Goal: Navigation & Orientation: Find specific page/section

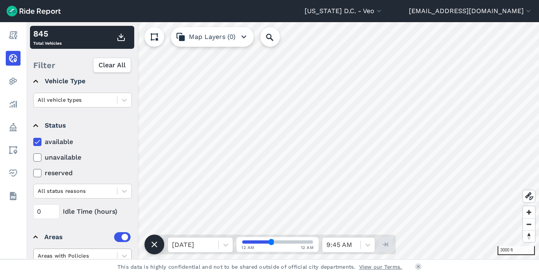
scroll to position [105, 0]
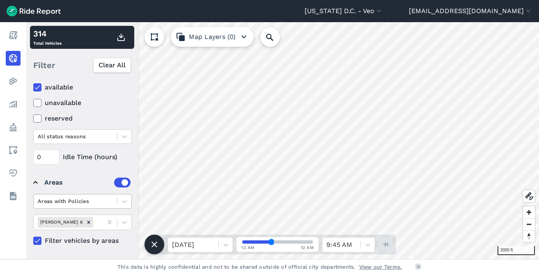
click at [96, 202] on div at bounding box center [75, 201] width 75 height 9
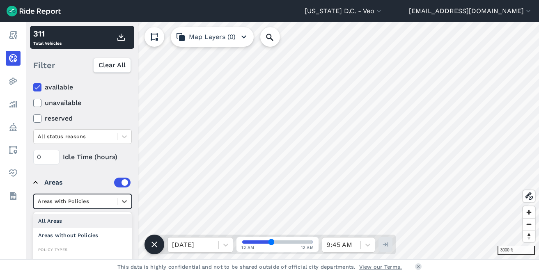
click at [96, 202] on div at bounding box center [75, 201] width 75 height 9
click at [96, 201] on div at bounding box center [75, 201] width 75 height 9
click at [55, 218] on div "All Areas" at bounding box center [82, 221] width 98 height 14
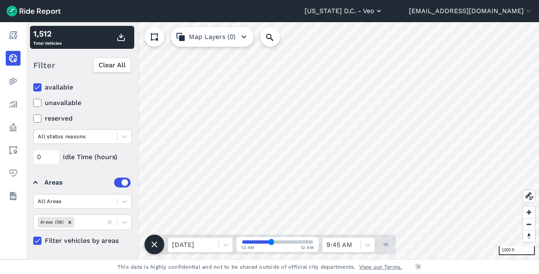
click at [381, 11] on use "button" at bounding box center [379, 11] width 4 height 2
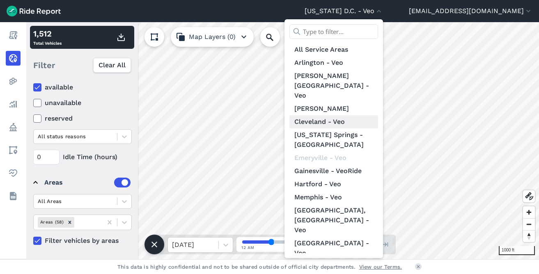
click at [351, 115] on link "Cleveland - Veo" at bounding box center [333, 121] width 89 height 13
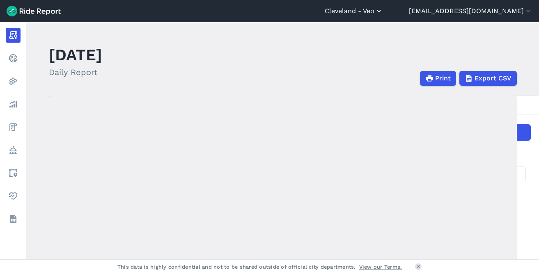
click at [383, 11] on button "Cleveland - Veo" at bounding box center [354, 11] width 58 height 10
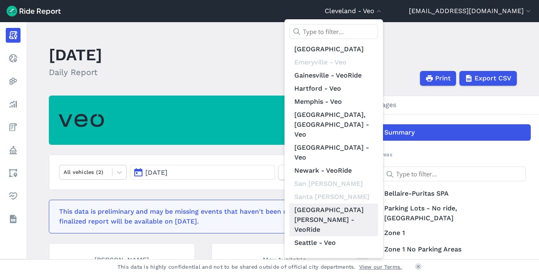
scroll to position [95, 0]
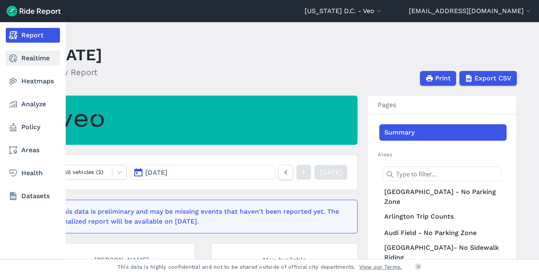
click at [13, 55] on icon at bounding box center [13, 58] width 10 height 10
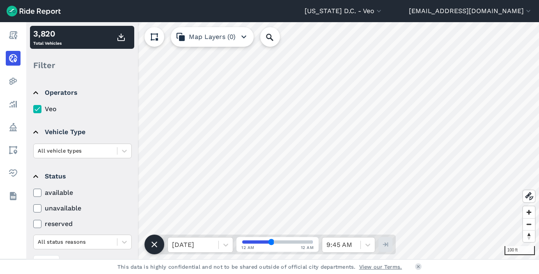
click at [39, 194] on icon at bounding box center [37, 193] width 7 height 8
click at [33, 193] on input "available" at bounding box center [33, 190] width 0 height 5
click at [239, 35] on icon "button" at bounding box center [244, 37] width 10 height 10
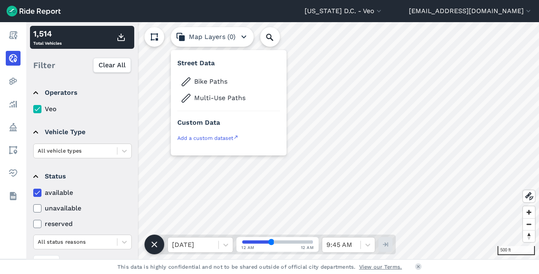
click at [117, 102] on summary "Operators" at bounding box center [81, 92] width 97 height 23
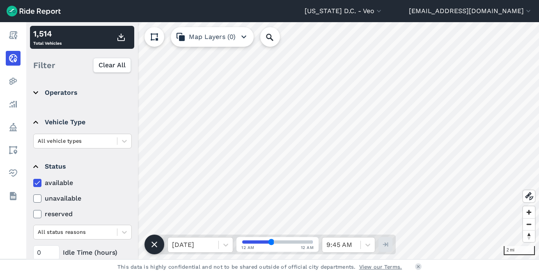
click at [104, 169] on summary "Status" at bounding box center [81, 166] width 97 height 23
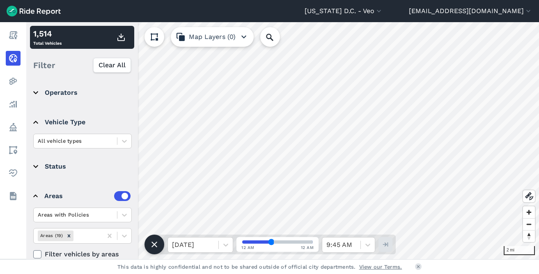
click at [38, 168] on summary "Status" at bounding box center [81, 166] width 97 height 23
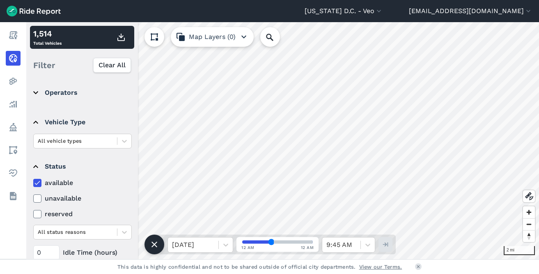
click at [37, 183] on icon at bounding box center [37, 183] width 7 height 8
click at [33, 183] on input "available" at bounding box center [33, 180] width 0 height 5
click at [153, 38] on icon at bounding box center [154, 37] width 10 height 10
click at [157, 32] on button at bounding box center [154, 37] width 20 height 20
click at [241, 34] on icon "button" at bounding box center [244, 37] width 10 height 10
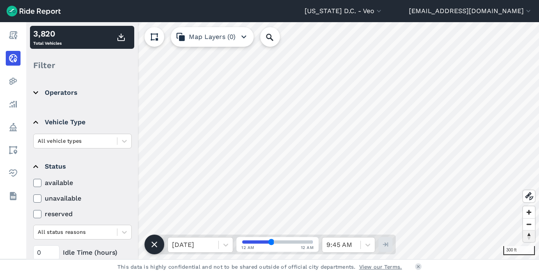
click at [529, 239] on span "Reset bearing to north" at bounding box center [529, 236] width 12 height 11
click at [530, 241] on span "Reset bearing to north" at bounding box center [529, 236] width 12 height 11
click at [528, 235] on span "Reset bearing to north" at bounding box center [529, 236] width 12 height 11
click at [528, 236] on span "Reset bearing to north" at bounding box center [529, 236] width 12 height 11
click at [155, 246] on icon at bounding box center [154, 245] width 10 height 10
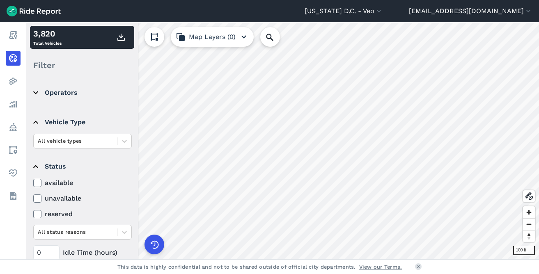
click at [39, 93] on summary "Operators" at bounding box center [81, 92] width 97 height 23
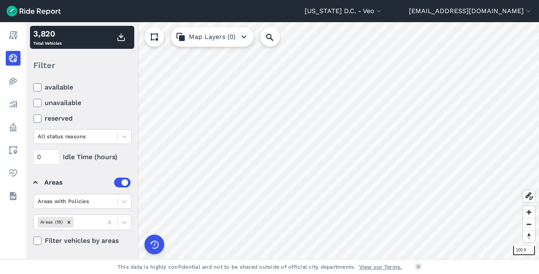
scroll to position [105, 0]
